Goal: Task Accomplishment & Management: Manage account settings

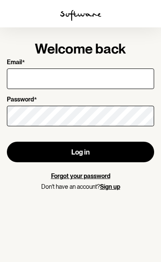
click at [127, 79] on input "Email *" at bounding box center [80, 79] width 147 height 21
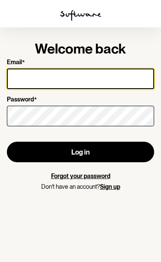
type input "[PERSON_NAME][EMAIL_ADDRESS][PERSON_NAME][DOMAIN_NAME]"
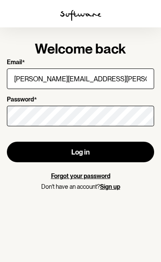
click at [80, 152] on button "Log in" at bounding box center [80, 152] width 147 height 21
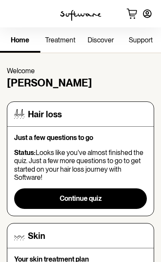
click at [64, 40] on span "treatment" at bounding box center [60, 40] width 30 height 8
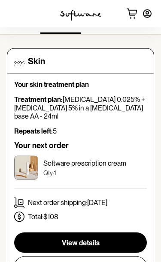
scroll to position [19, 0]
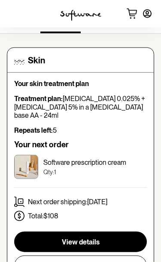
click at [107, 244] on button "View details" at bounding box center [80, 242] width 133 height 21
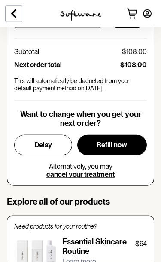
scroll to position [492, 0]
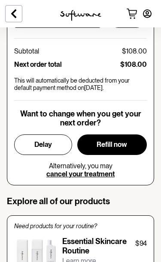
click at [49, 141] on span "Delay" at bounding box center [43, 145] width 18 height 8
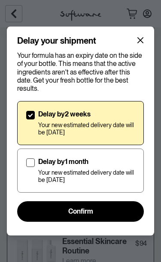
click at [31, 162] on span at bounding box center [30, 163] width 9 height 9
click at [26, 171] on input "Delay by 1 month Your new estimated delivery date will be [DATE]" at bounding box center [26, 171] width 0 height 0
checkbox input "true"
checkbox input "false"
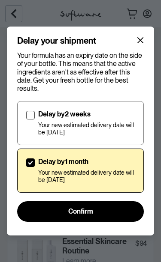
click at [116, 214] on button "Confirm" at bounding box center [80, 212] width 127 height 21
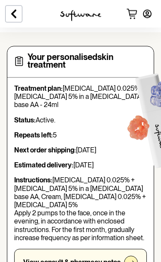
scroll to position [0, 0]
